Goal: Task Accomplishment & Management: Manage account settings

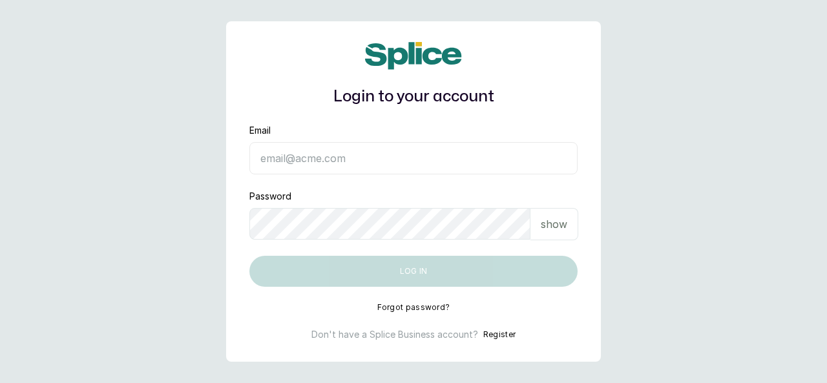
type input "skingenicpro@brownskingirlbsg.com"
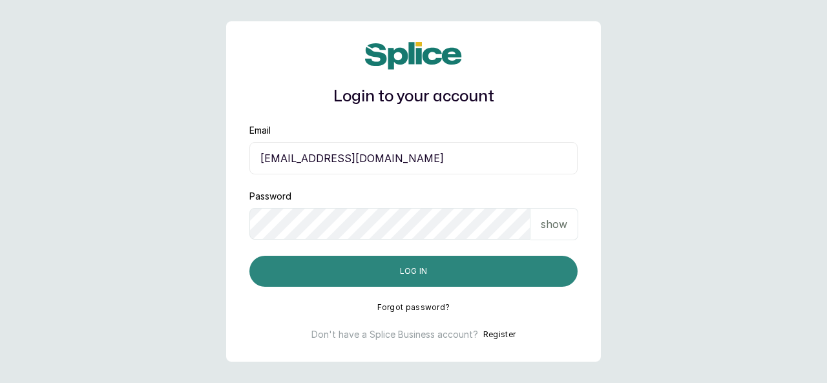
click at [514, 272] on button "Log in" at bounding box center [414, 271] width 328 height 31
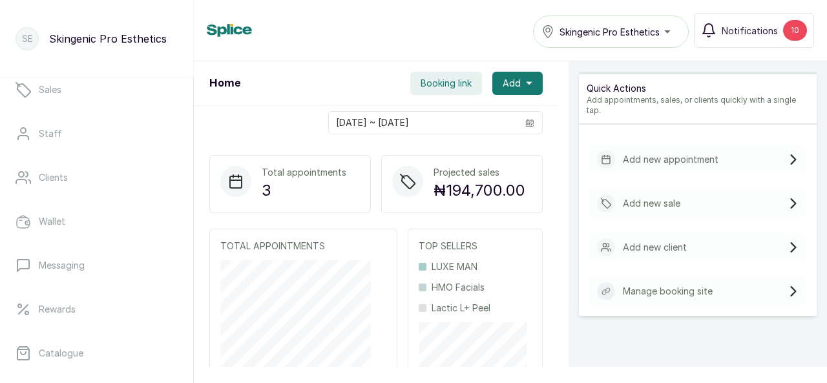
scroll to position [129, 0]
